Goal: Navigation & Orientation: Find specific page/section

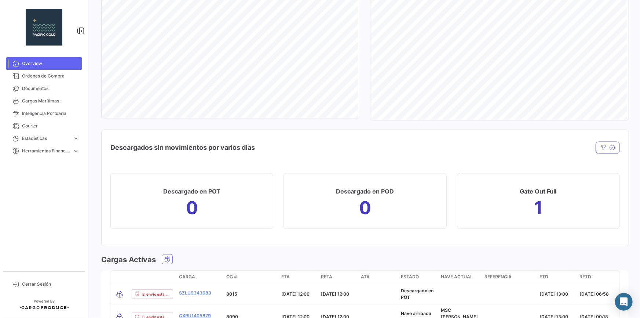
scroll to position [732, 0]
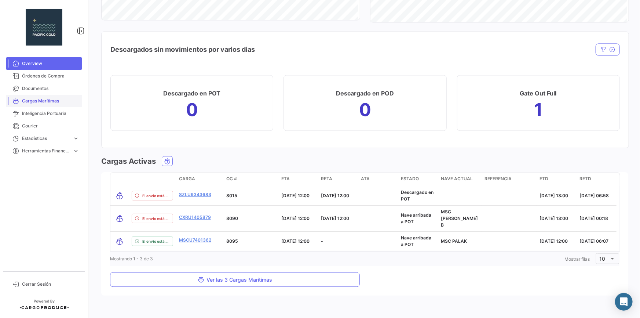
click at [44, 103] on span "Cargas Marítimas" at bounding box center [50, 101] width 57 height 7
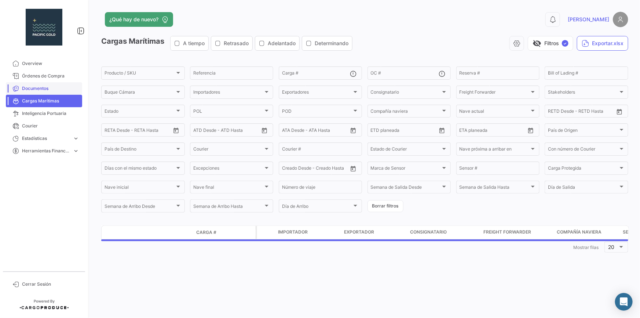
click at [42, 90] on span "Documentos" at bounding box center [50, 88] width 57 height 7
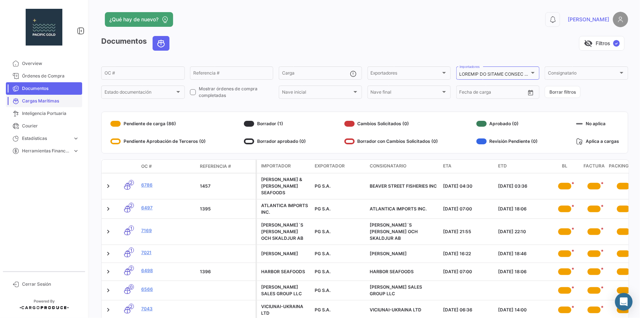
click at [41, 97] on link "Cargas Marítimas" at bounding box center [44, 101] width 76 height 12
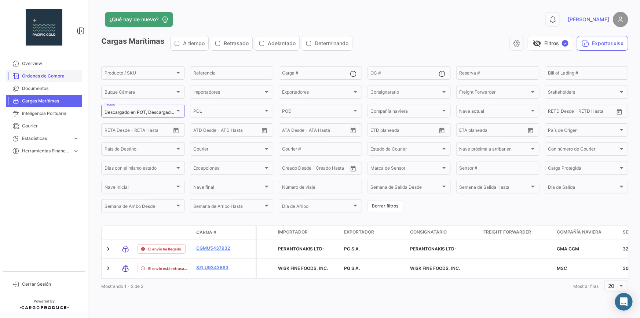
click at [39, 79] on span "Órdenes de Compra" at bounding box center [50, 76] width 57 height 7
